Goal: Task Accomplishment & Management: Manage account settings

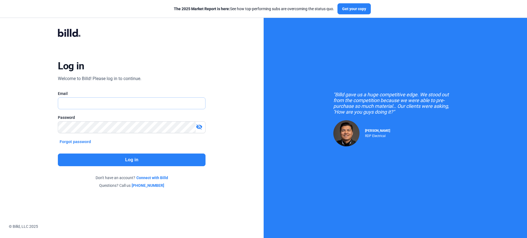
type input "[PERSON_NAME][EMAIL_ADDRESS][PERSON_NAME][DOMAIN_NAME]"
click at [132, 161] on button "Log in" at bounding box center [132, 160] width 148 height 13
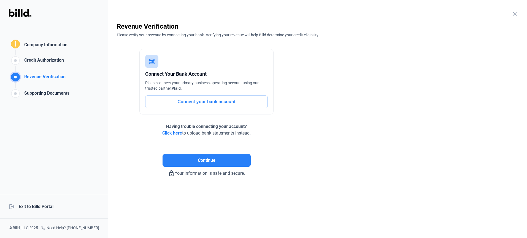
click at [515, 14] on mat-icon "close" at bounding box center [514, 13] width 7 height 7
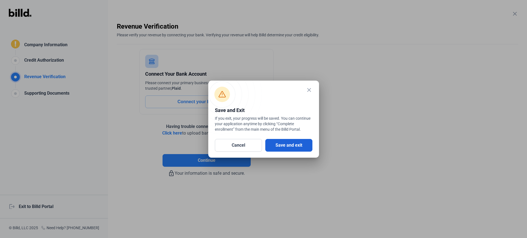
click at [294, 144] on button "Save and exit" at bounding box center [288, 145] width 47 height 13
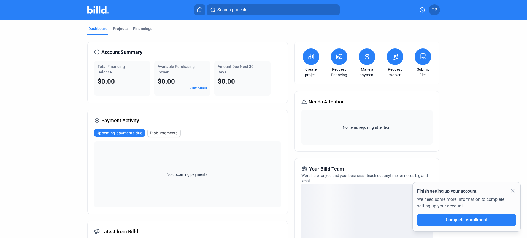
click at [486, 86] on dashboard "Dashboard Projects Financings Account Summary Total Financing Balance $0.00 Ava…" at bounding box center [263, 193] width 474 height 347
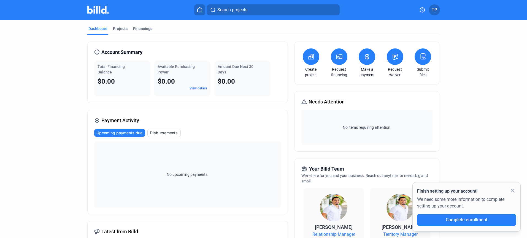
click at [396, 55] on icon at bounding box center [394, 57] width 5 height 6
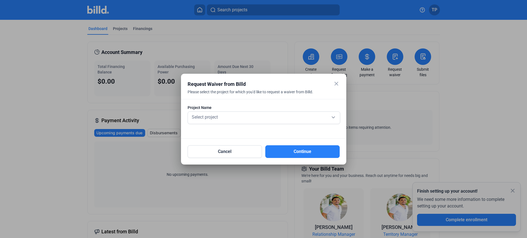
click at [335, 83] on mat-icon "close" at bounding box center [336, 83] width 7 height 7
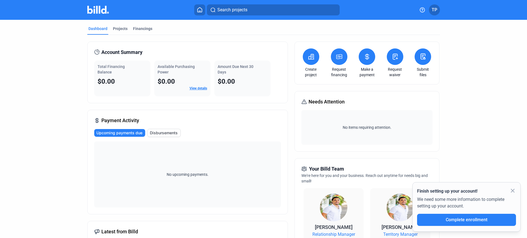
click at [479, 93] on dashboard "Dashboard Projects Financings Account Summary Total Financing Balance $0.00 Ava…" at bounding box center [263, 210] width 474 height 381
